Goal: Find contact information: Find contact information

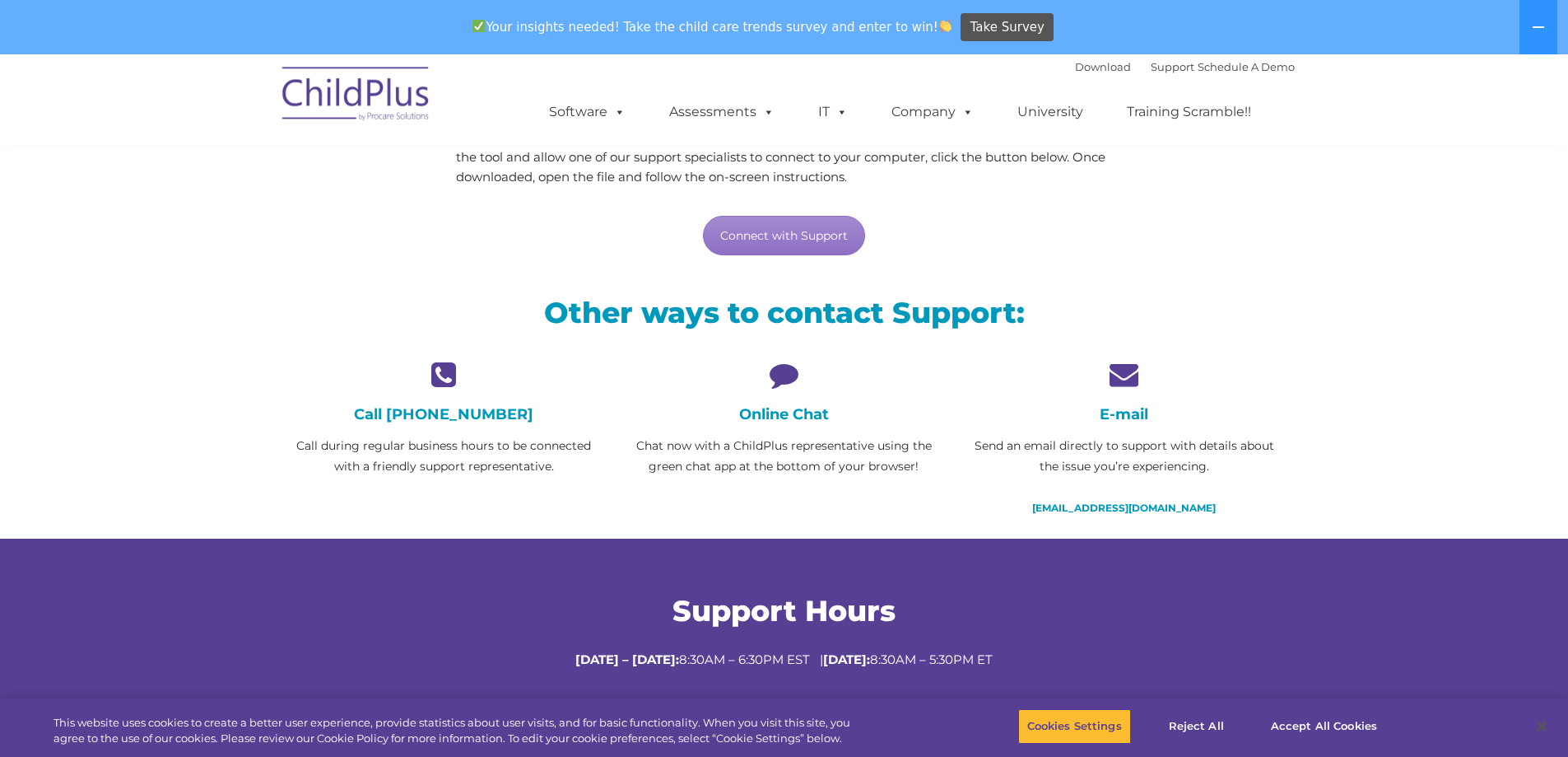
scroll to position [247, 0]
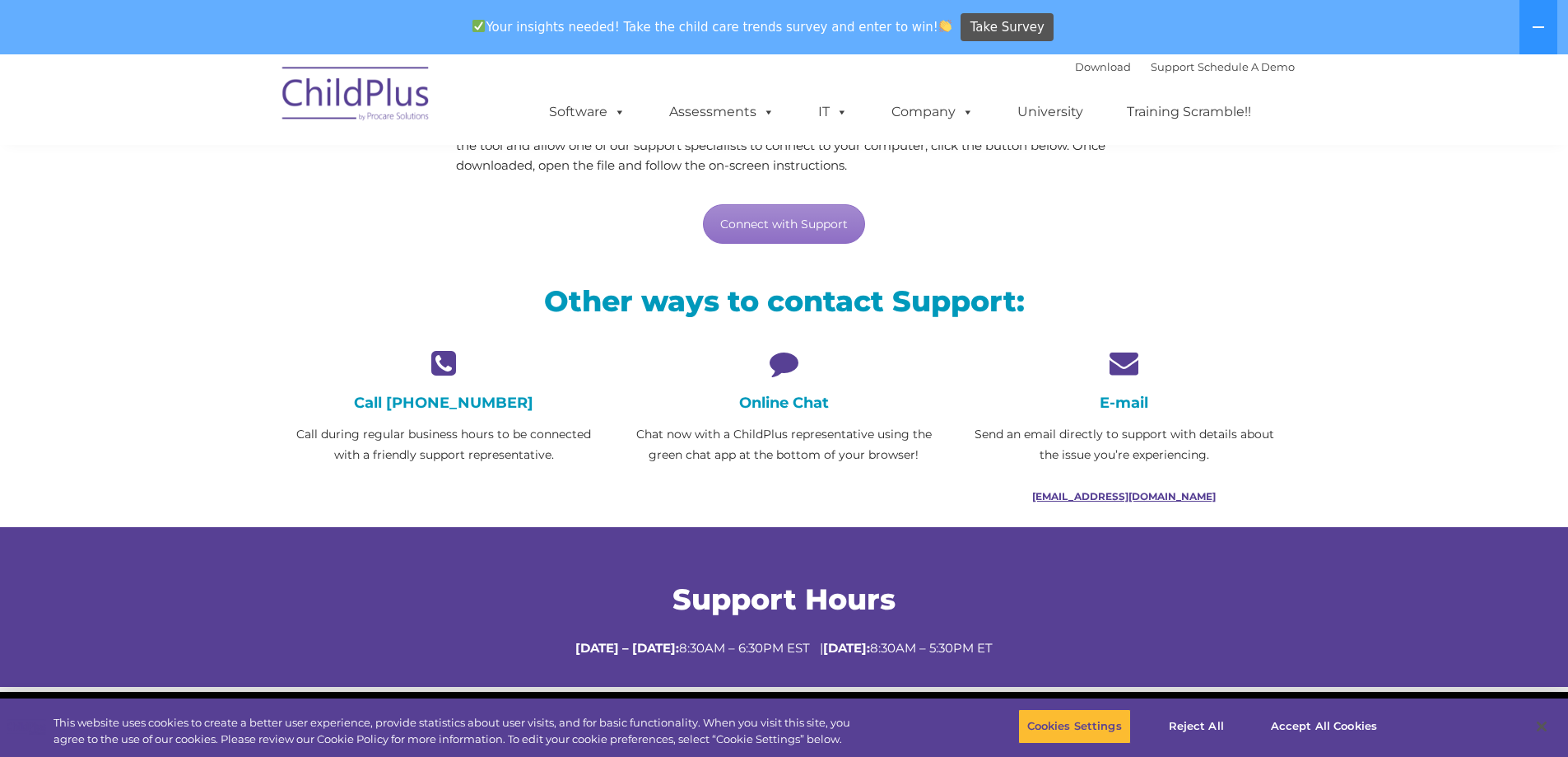
click at [1125, 496] on link "[EMAIL_ADDRESS][DOMAIN_NAME]" at bounding box center [1124, 495] width 184 height 12
click at [1124, 499] on link "[EMAIL_ADDRESS][DOMAIN_NAME]" at bounding box center [1124, 495] width 184 height 12
click at [1182, 499] on link "[EMAIL_ADDRESS][DOMAIN_NAME]" at bounding box center [1124, 495] width 184 height 12
drag, startPoint x: 1209, startPoint y: 495, endPoint x: 1049, endPoint y: 497, distance: 160.0
click at [1049, 497] on p "[EMAIL_ADDRESS][DOMAIN_NAME]" at bounding box center [1124, 496] width 315 height 21
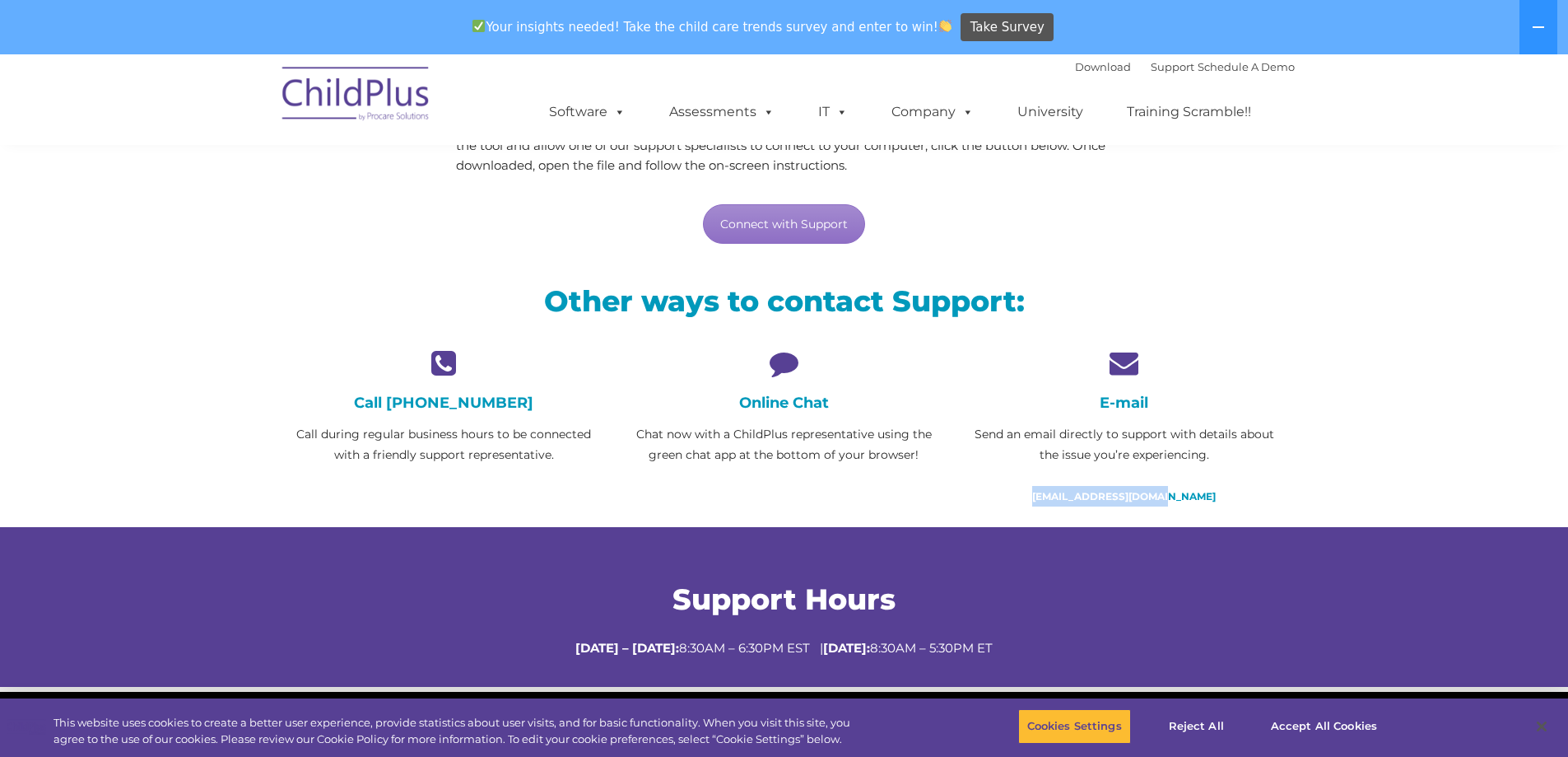
click at [1325, 490] on section "LiveSupport with SplashTop Need live support? We’re here to help! Through our s…" at bounding box center [784, 247] width 1568 height 879
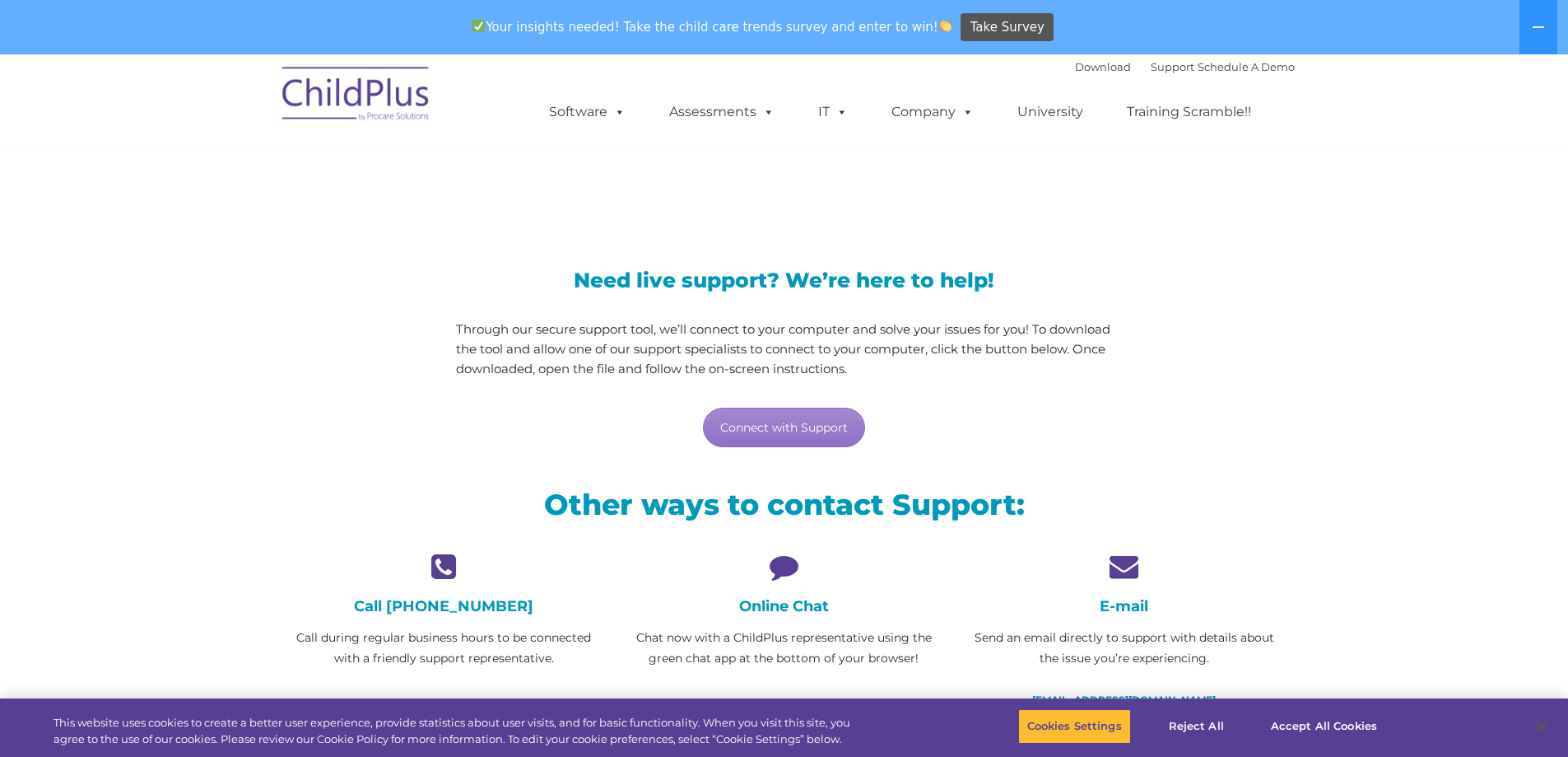
scroll to position [0, 0]
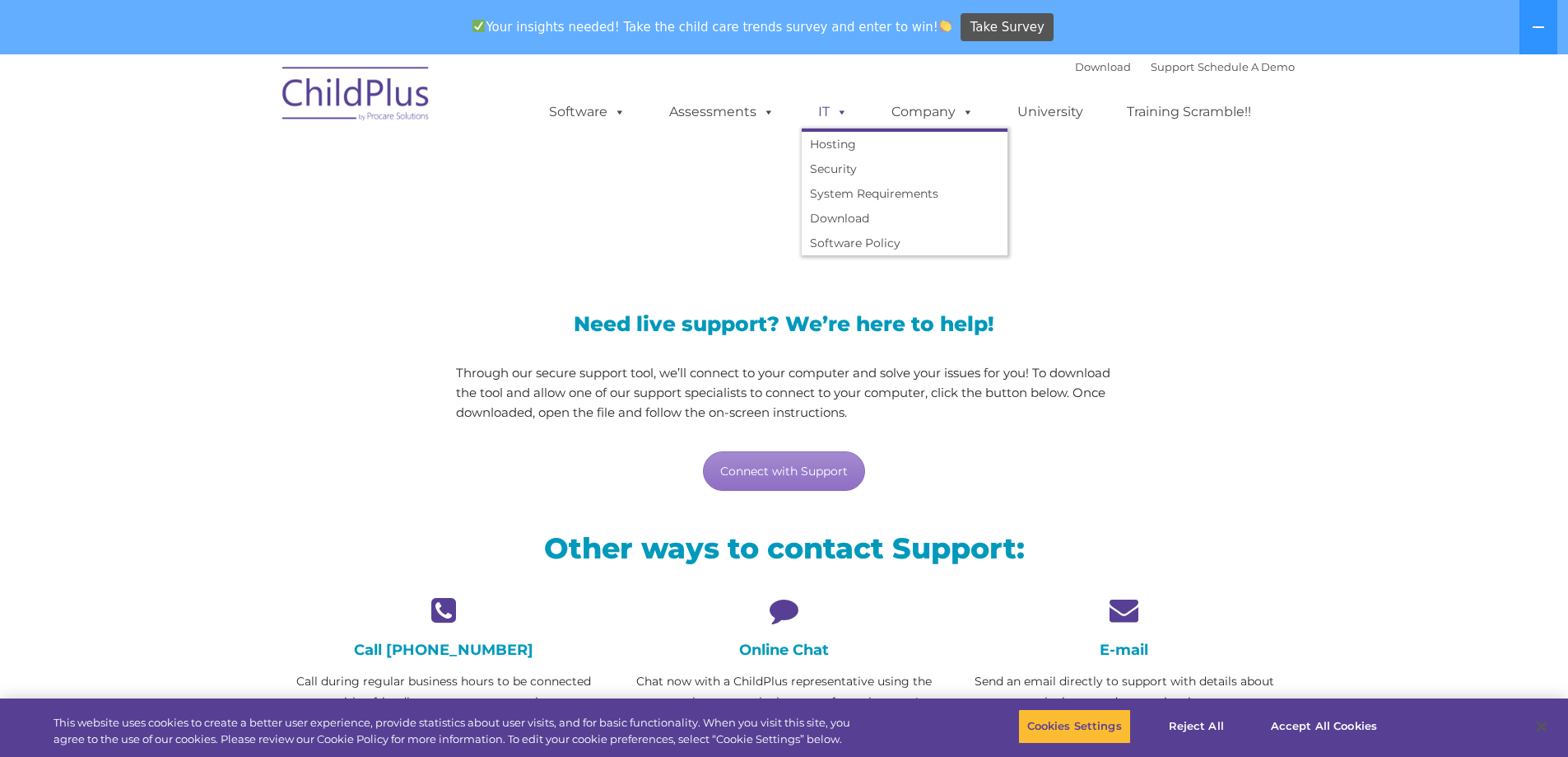
click at [842, 111] on span at bounding box center [838, 111] width 18 height 16
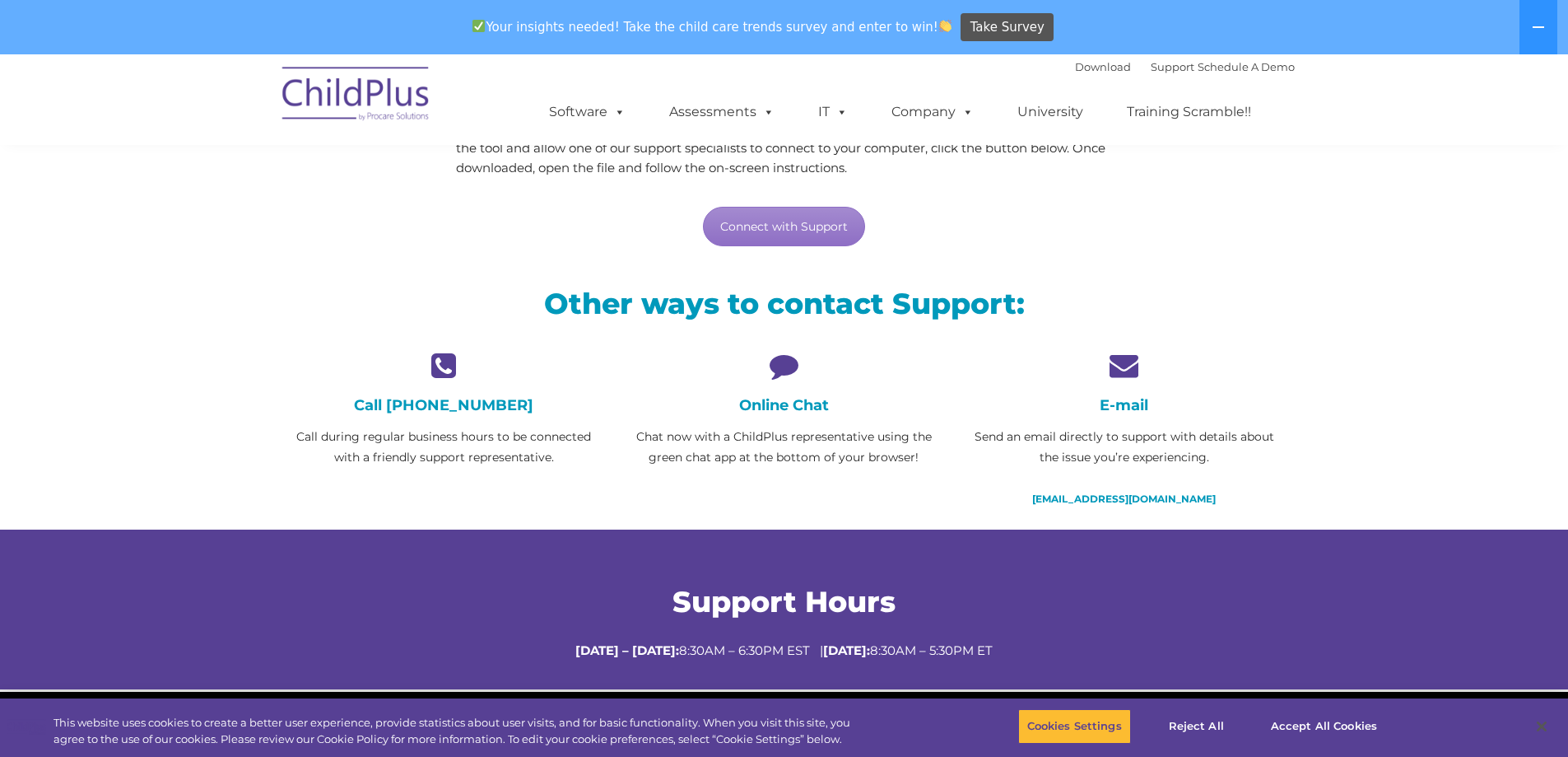
scroll to position [247, 0]
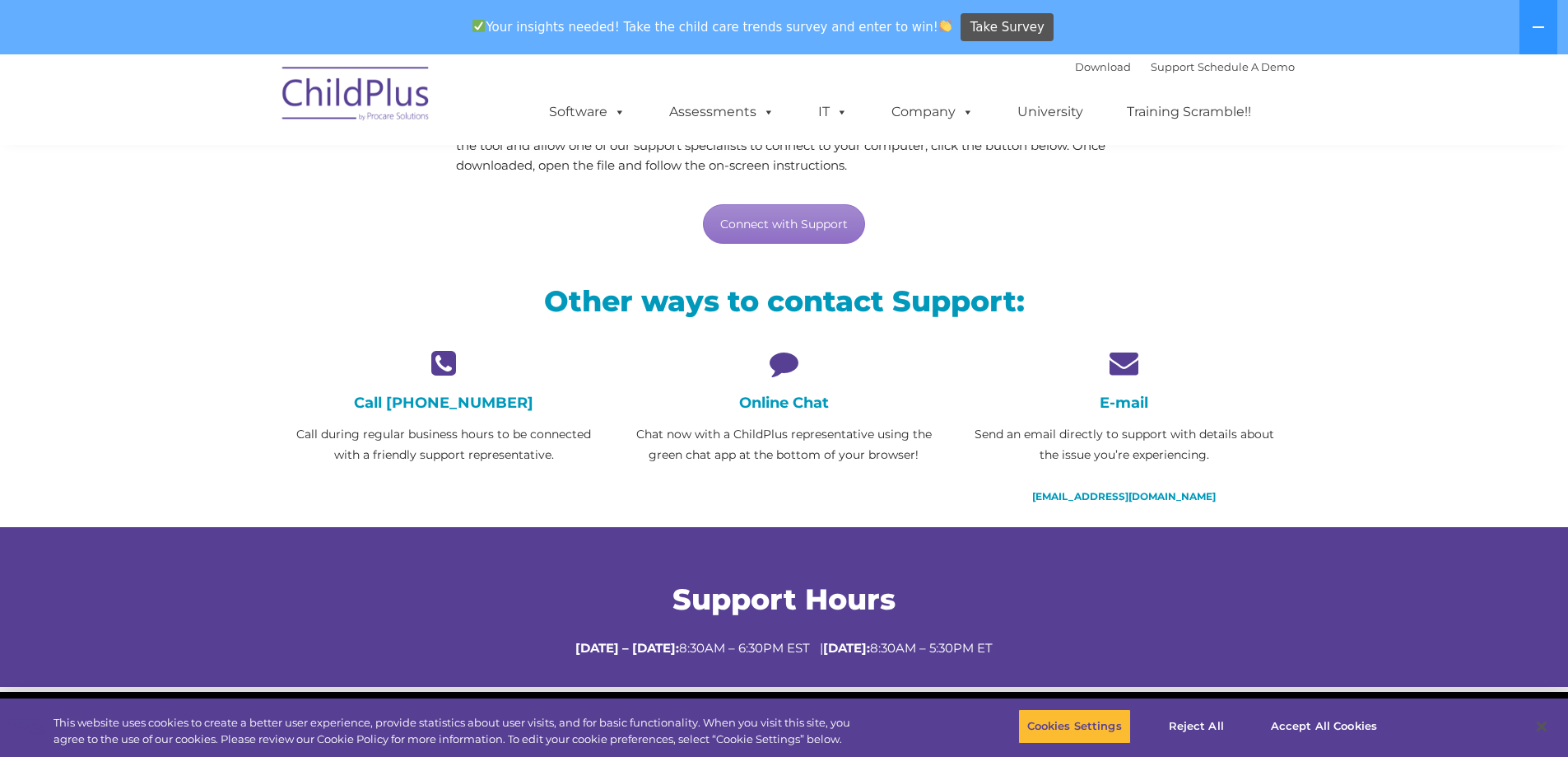
click at [791, 411] on h4 "Online Chat" at bounding box center [783, 402] width 315 height 18
click at [1156, 496] on link "[EMAIL_ADDRESS][DOMAIN_NAME]" at bounding box center [1124, 495] width 184 height 12
drag, startPoint x: 1209, startPoint y: 496, endPoint x: 1051, endPoint y: 496, distance: 158.0
click at [1051, 496] on p "[EMAIL_ADDRESS][DOMAIN_NAME]" at bounding box center [1124, 496] width 315 height 21
copy link "[EMAIL_ADDRESS][DOMAIN_NAME]"
